Goal: Information Seeking & Learning: Learn about a topic

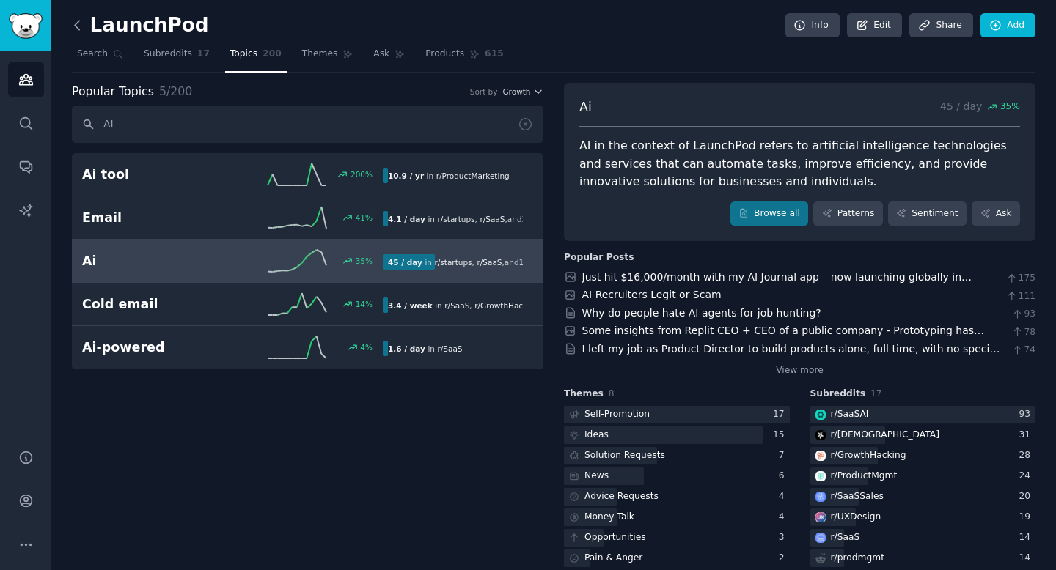
click at [83, 29] on icon at bounding box center [77, 25] width 15 height 15
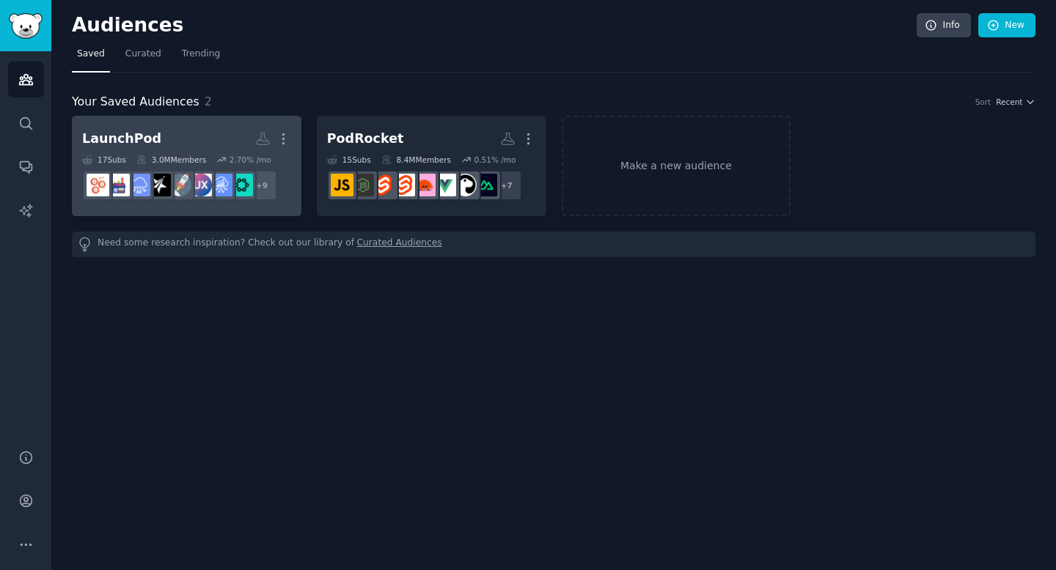
click at [219, 140] on h2 "LaunchPod More" at bounding box center [186, 139] width 209 height 26
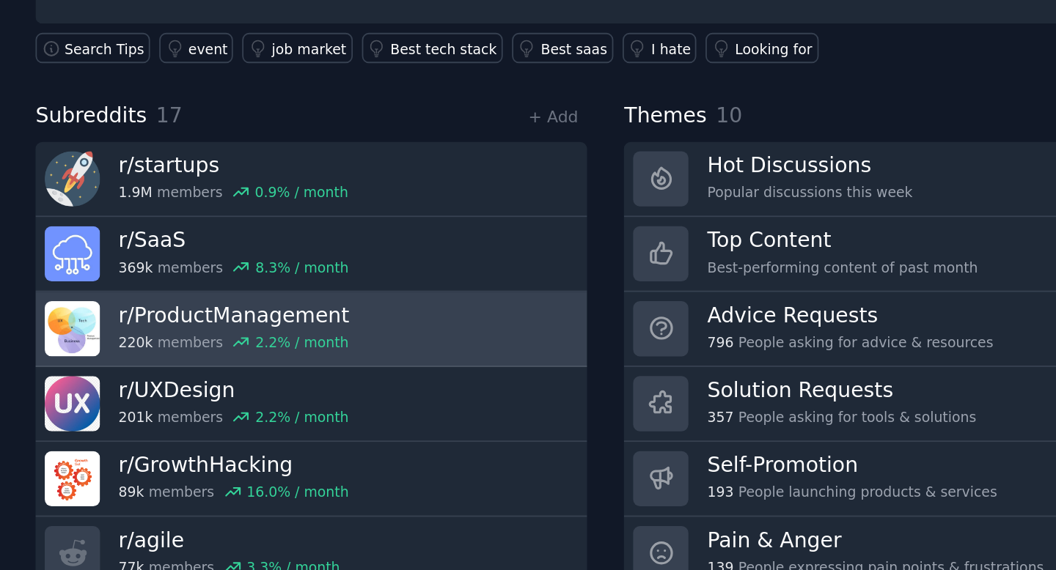
click at [159, 318] on div "220k members 2.2 % / month" at bounding box center [182, 320] width 128 height 10
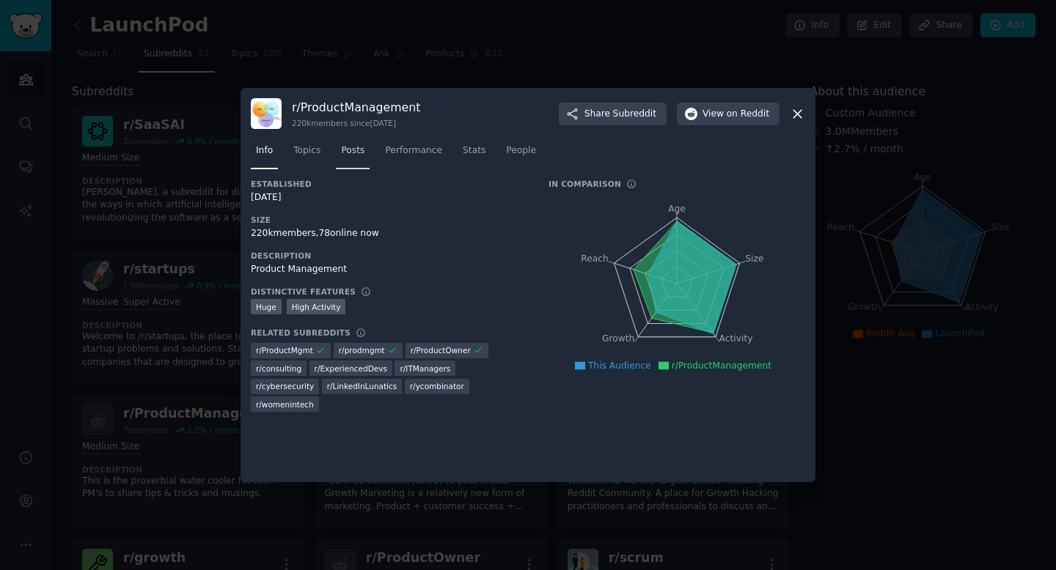
click at [350, 158] on link "Posts" at bounding box center [353, 154] width 34 height 30
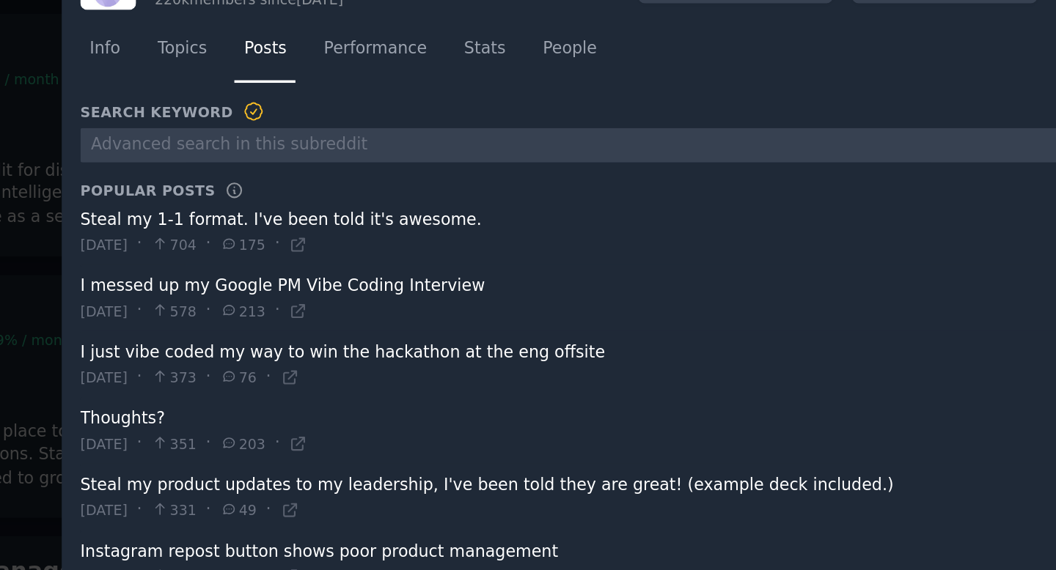
click at [466, 367] on span at bounding box center [525, 373] width 549 height 36
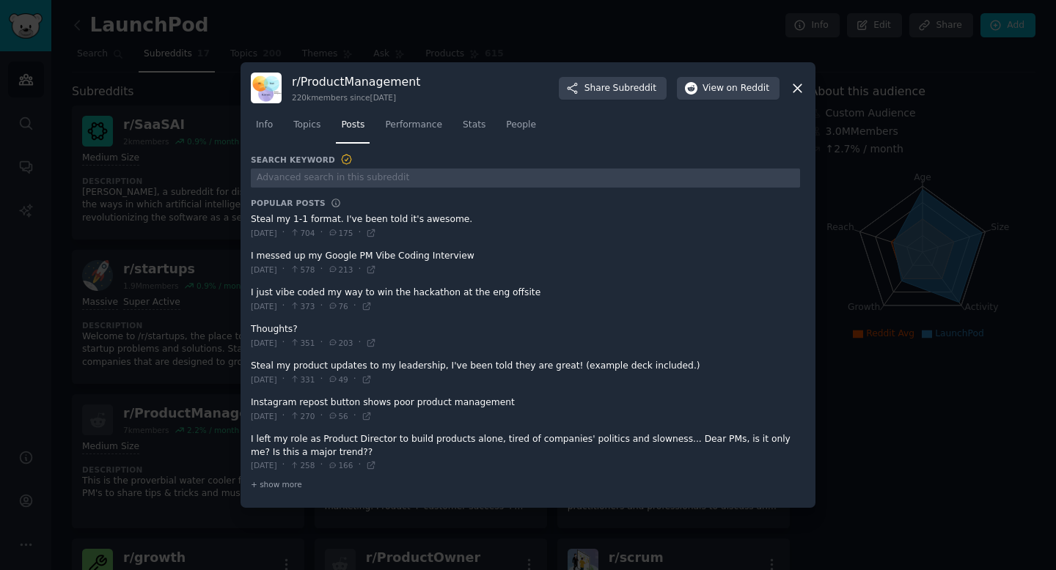
click at [589, 366] on span at bounding box center [525, 373] width 549 height 36
click at [364, 361] on span at bounding box center [525, 373] width 549 height 36
click at [721, 91] on span "View on Reddit" at bounding box center [735, 88] width 67 height 13
